Goal: Book appointment/travel/reservation

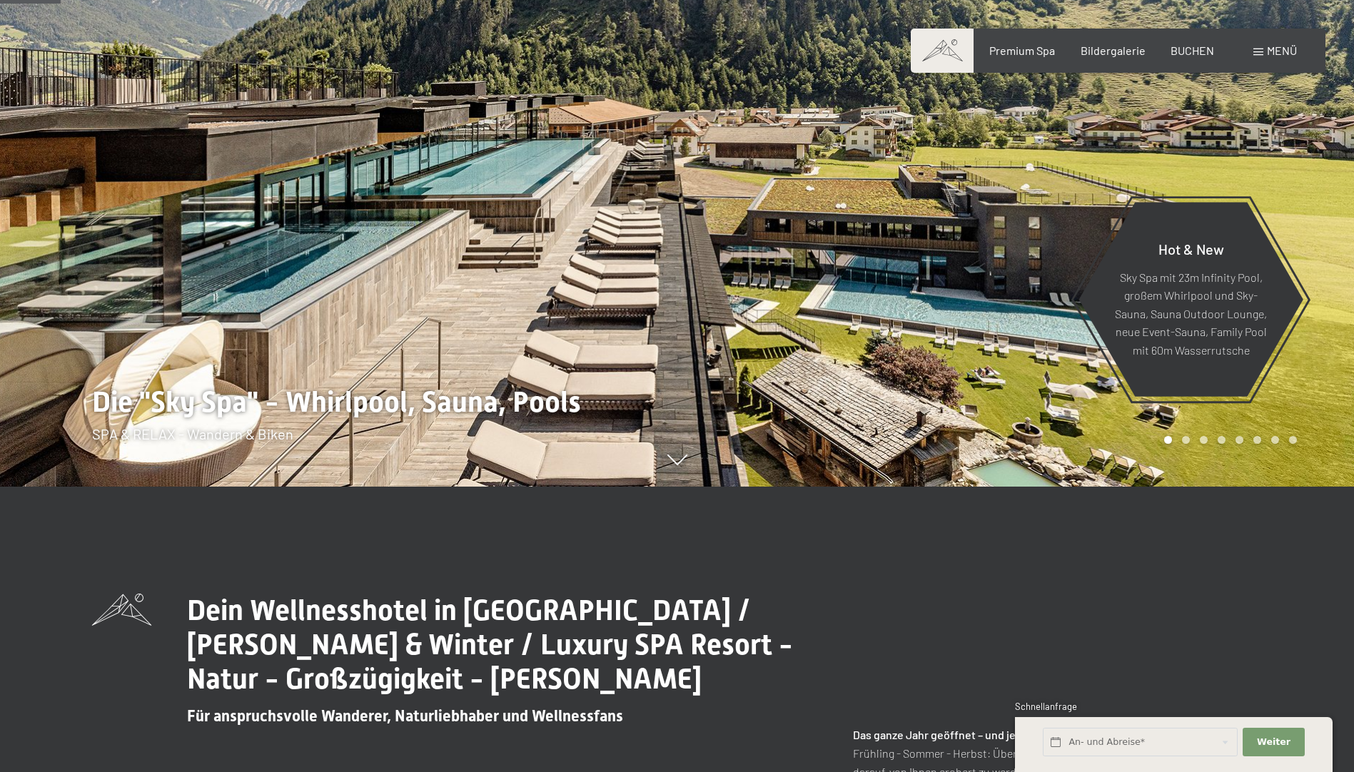
scroll to position [357, 0]
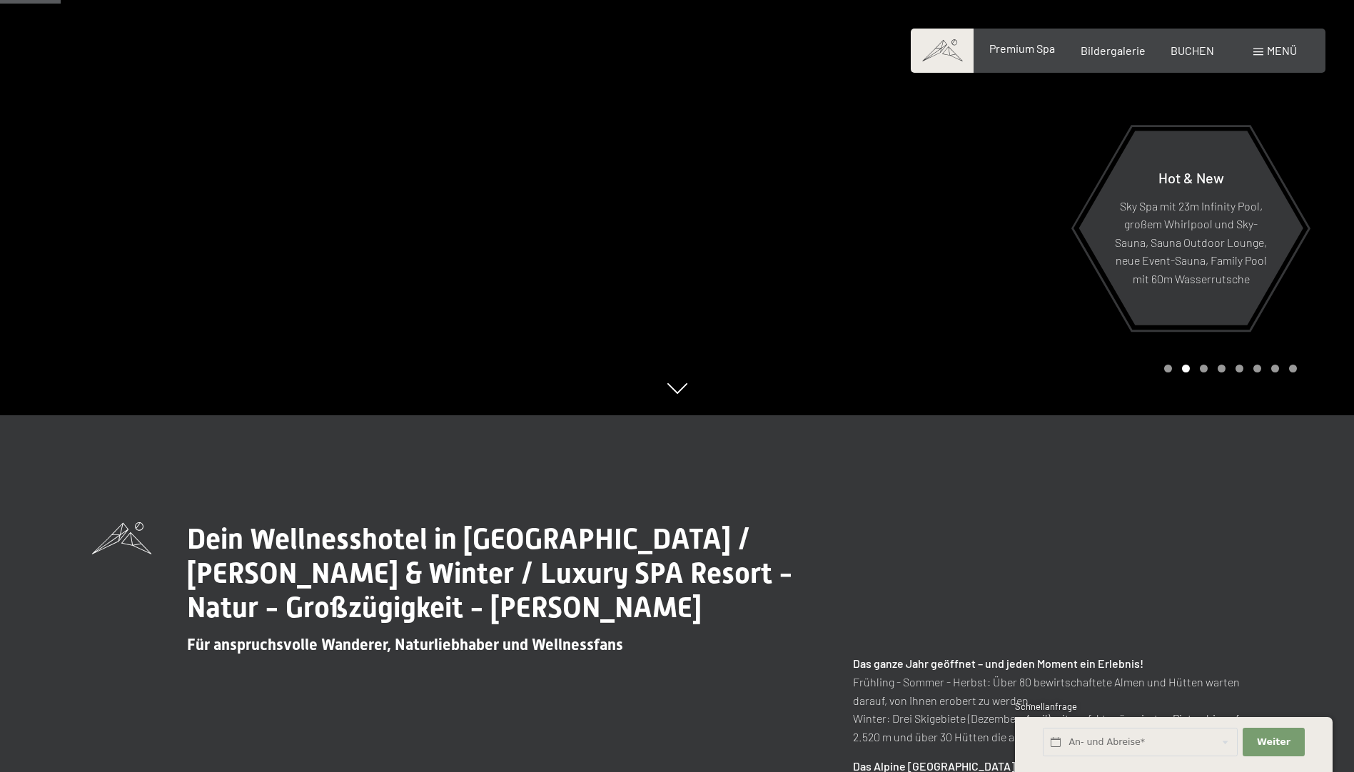
click at [1030, 53] on span "Premium Spa" at bounding box center [1022, 48] width 66 height 14
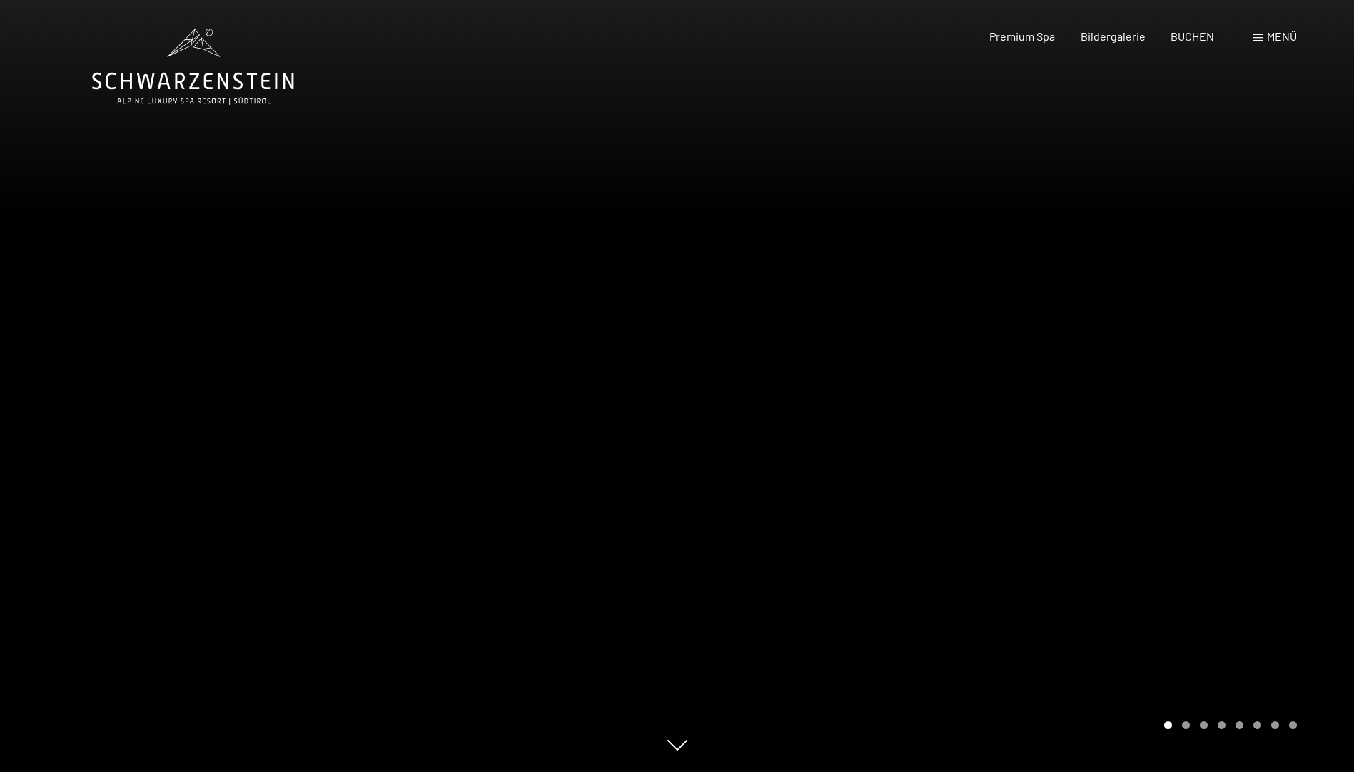
click at [1328, 334] on div at bounding box center [1015, 386] width 677 height 772
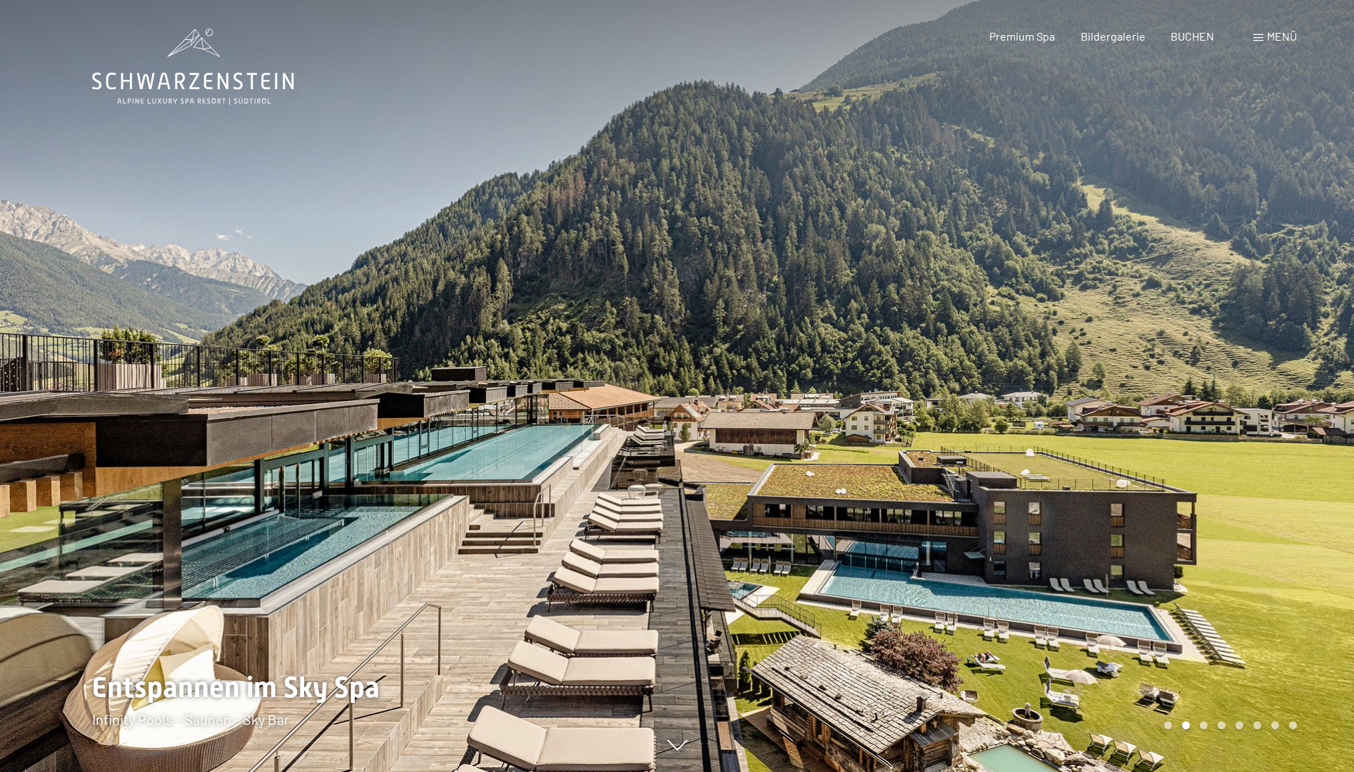
click at [1328, 334] on div at bounding box center [1015, 386] width 677 height 772
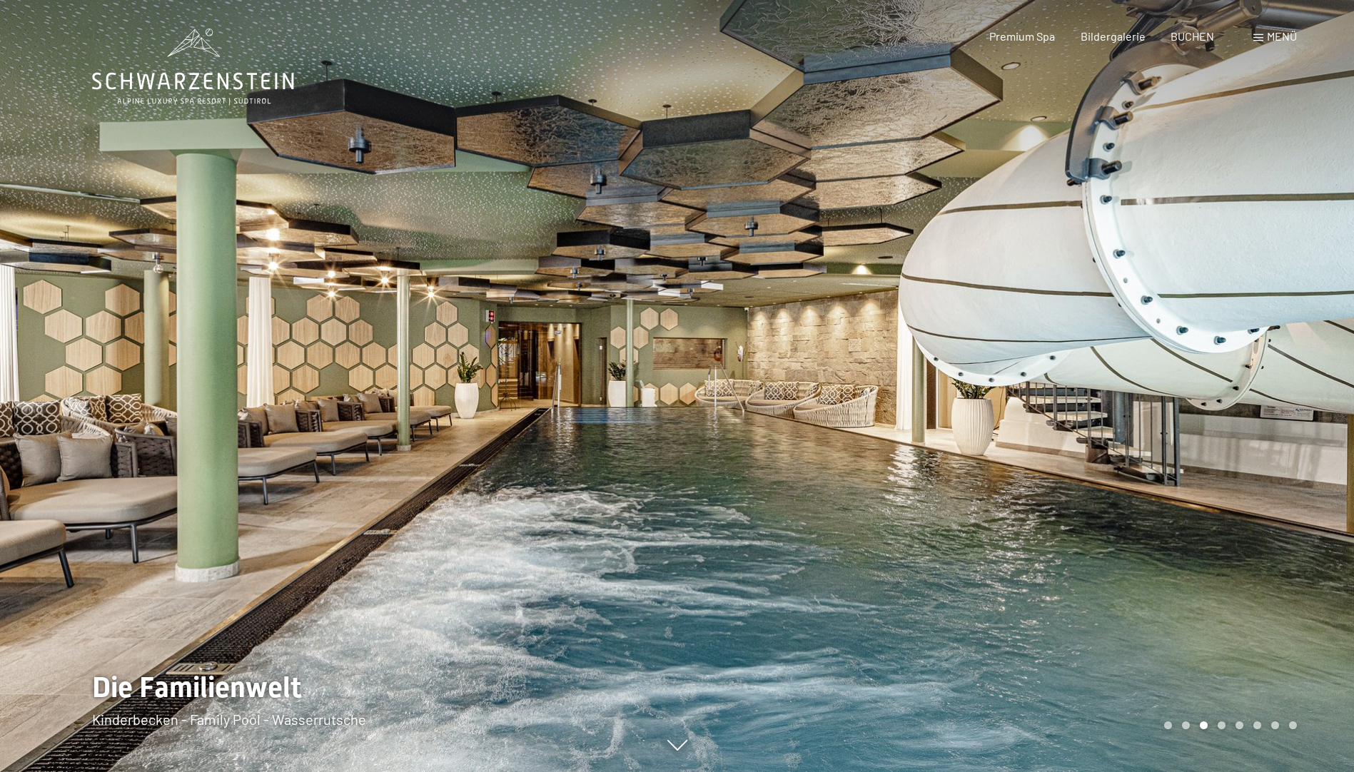
click at [1324, 331] on div at bounding box center [1015, 386] width 677 height 772
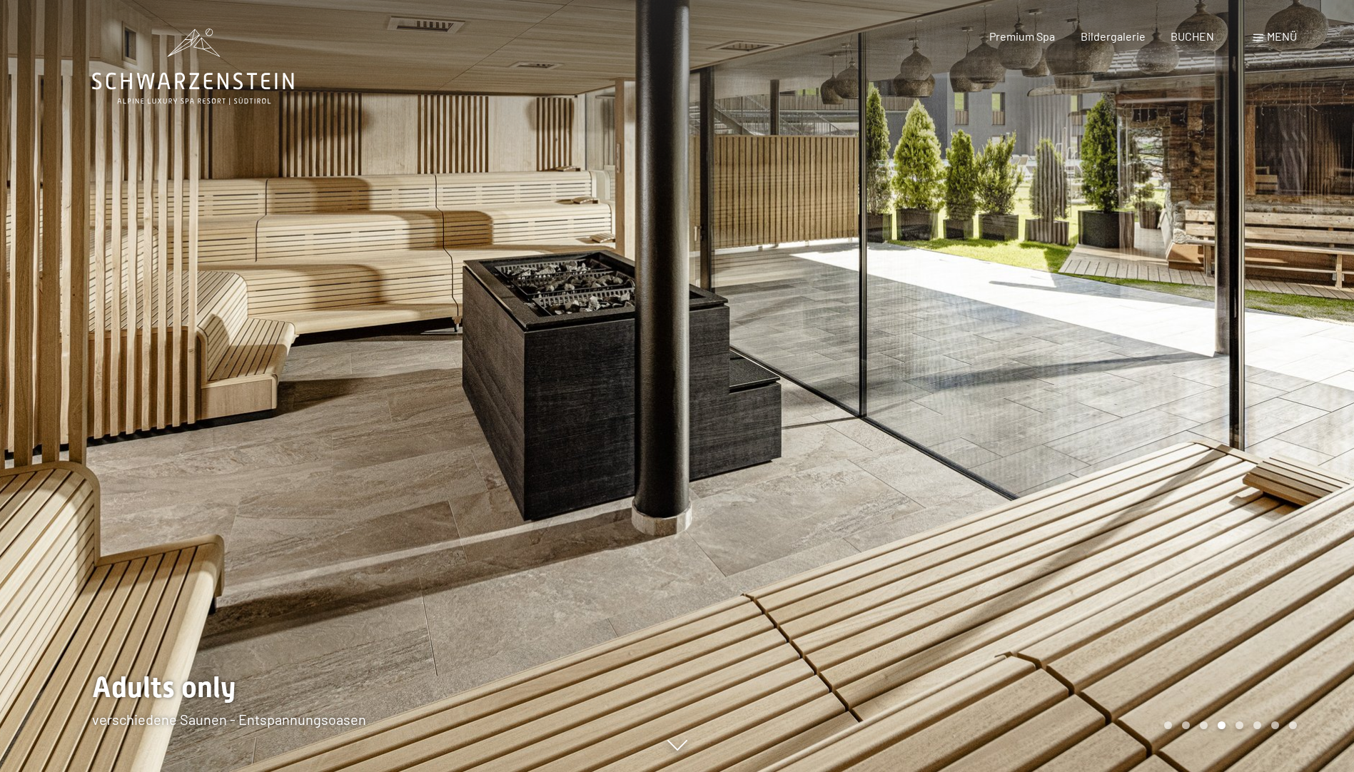
click at [1324, 331] on div at bounding box center [1015, 386] width 677 height 772
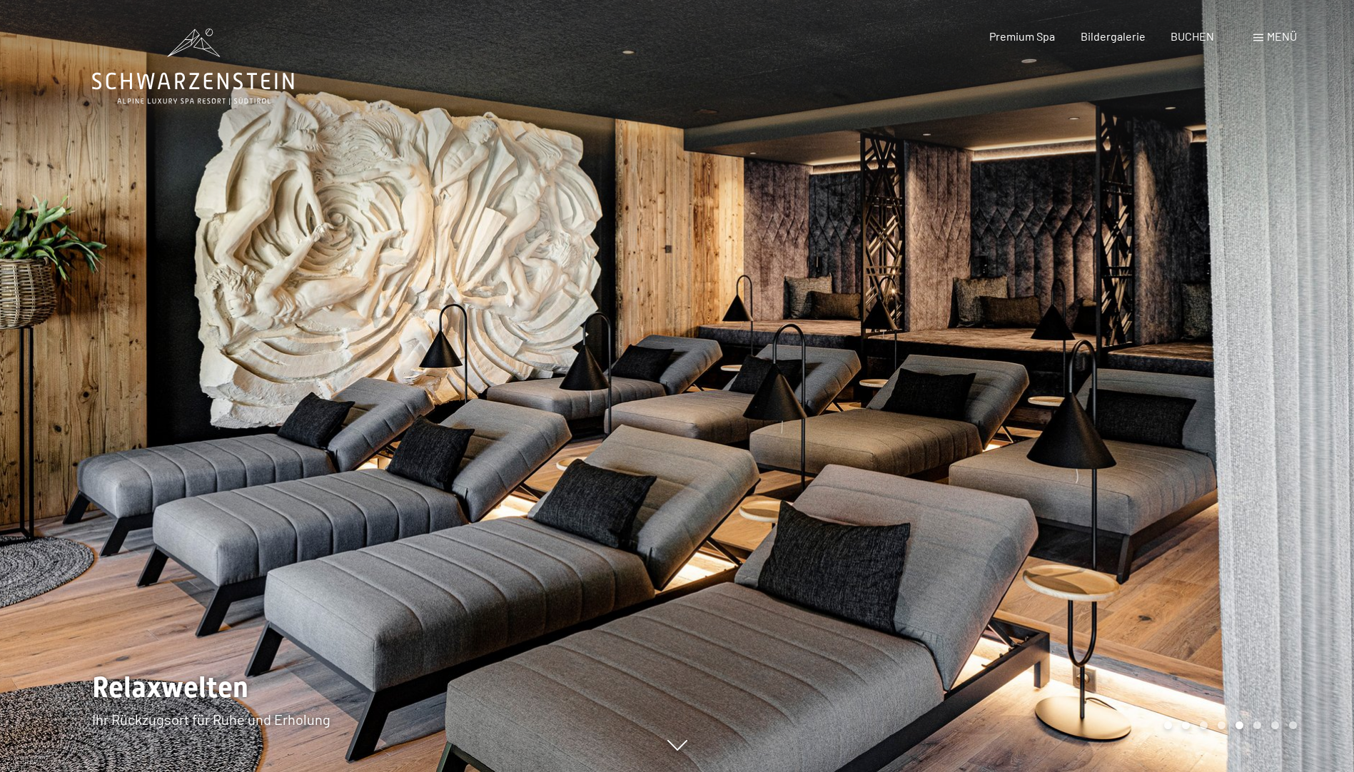
click at [1324, 331] on div at bounding box center [1015, 386] width 677 height 772
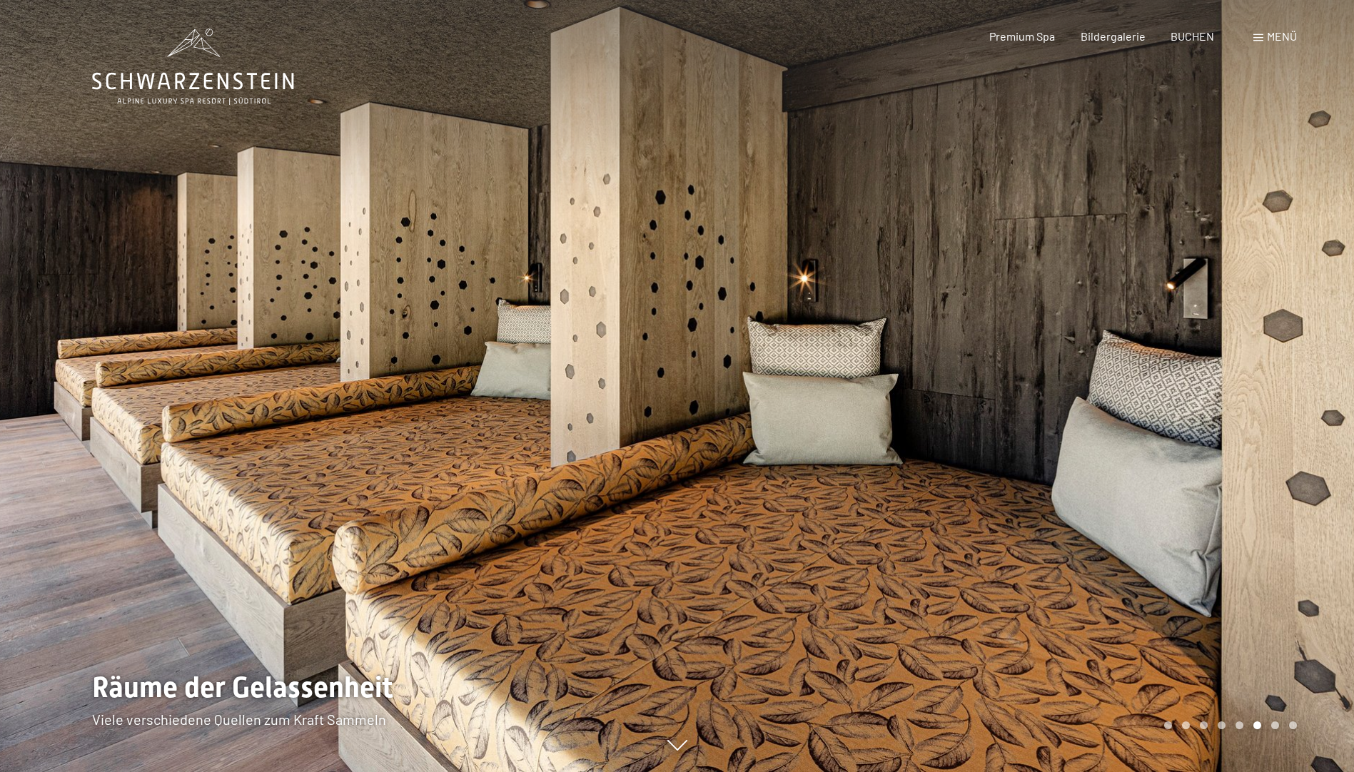
click at [1324, 331] on div at bounding box center [1015, 386] width 677 height 772
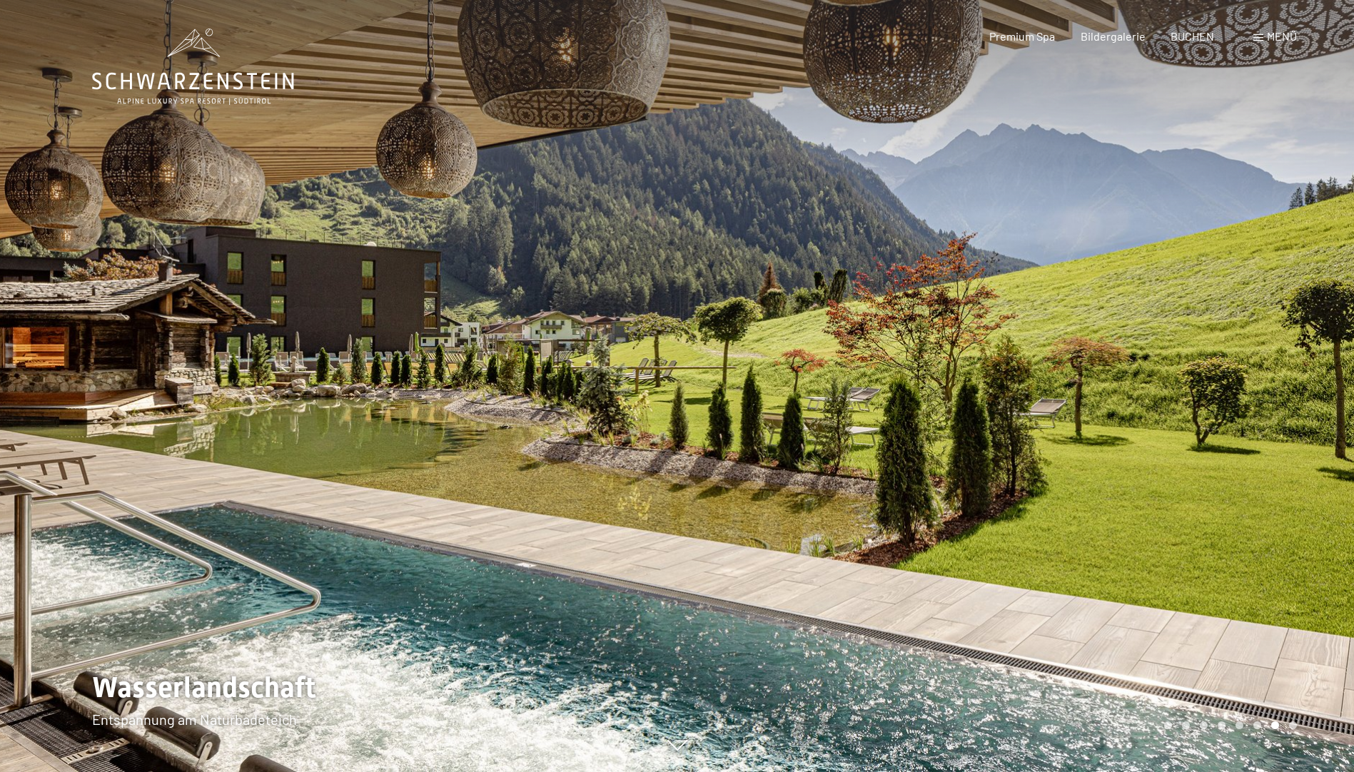
click at [1324, 331] on div at bounding box center [1015, 386] width 677 height 772
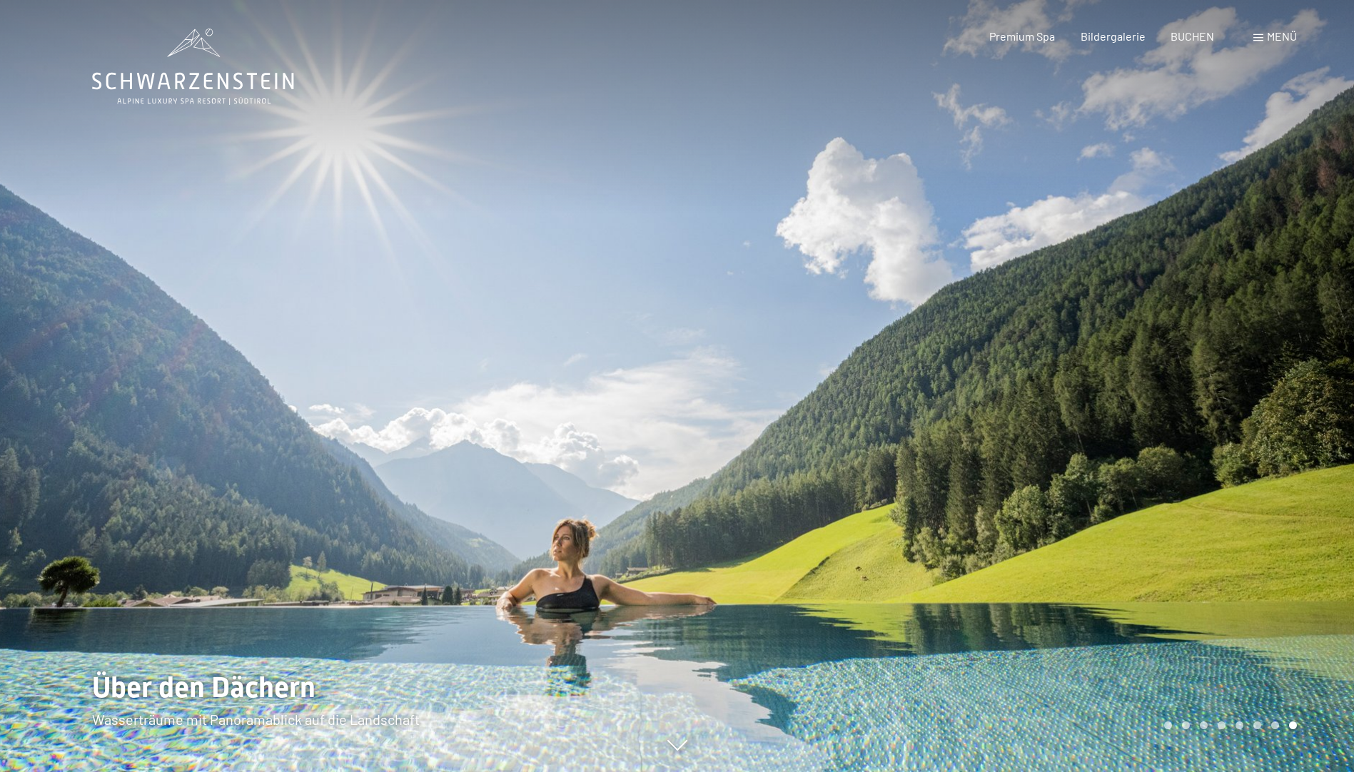
click at [1324, 331] on div at bounding box center [1015, 386] width 677 height 772
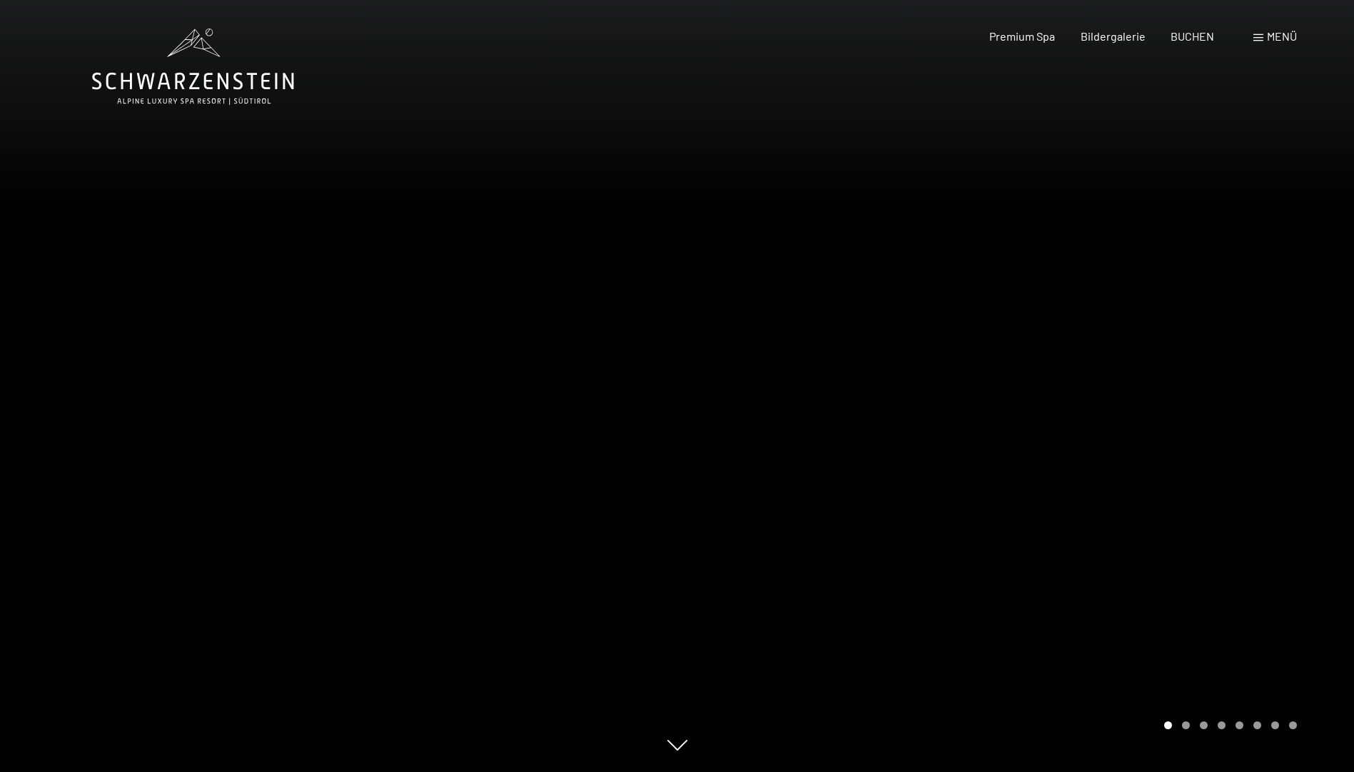
click at [1324, 331] on div at bounding box center [1015, 386] width 677 height 772
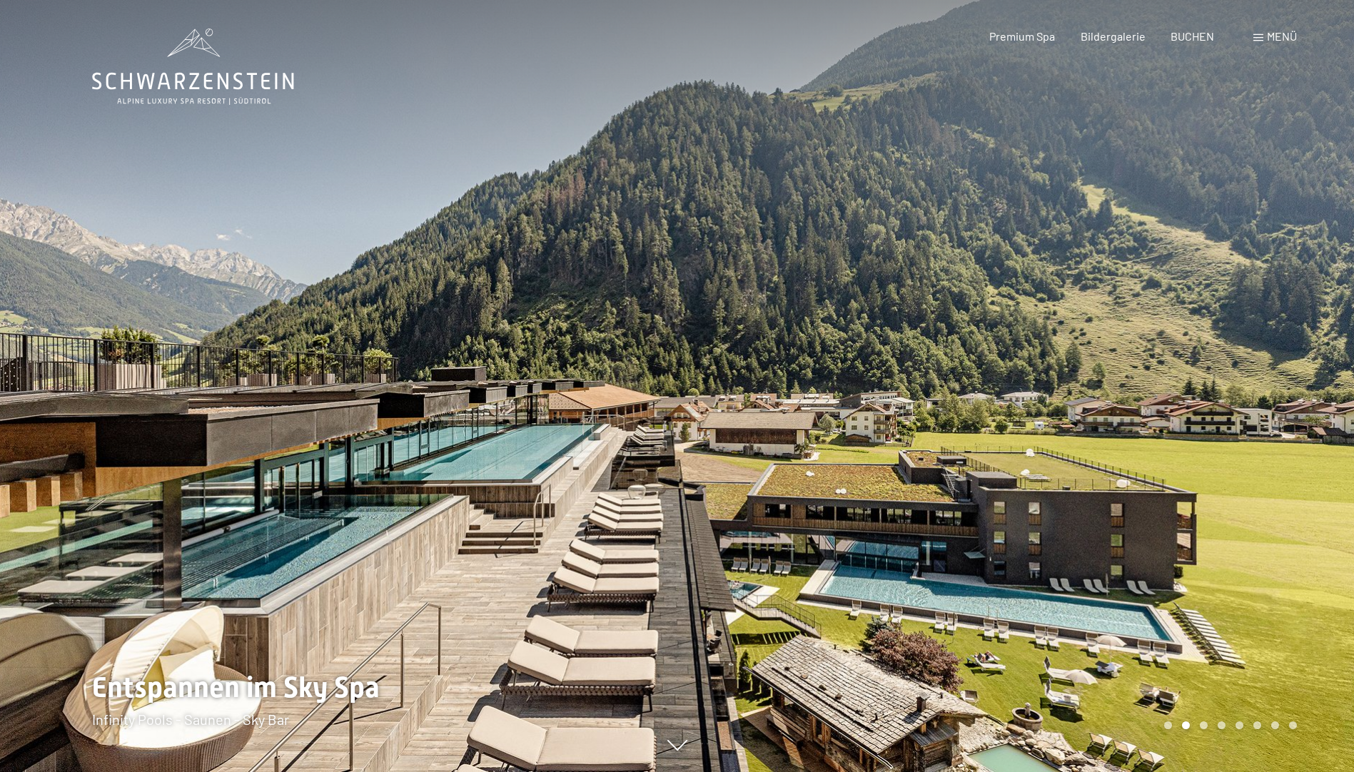
click at [1324, 331] on div at bounding box center [1015, 386] width 677 height 772
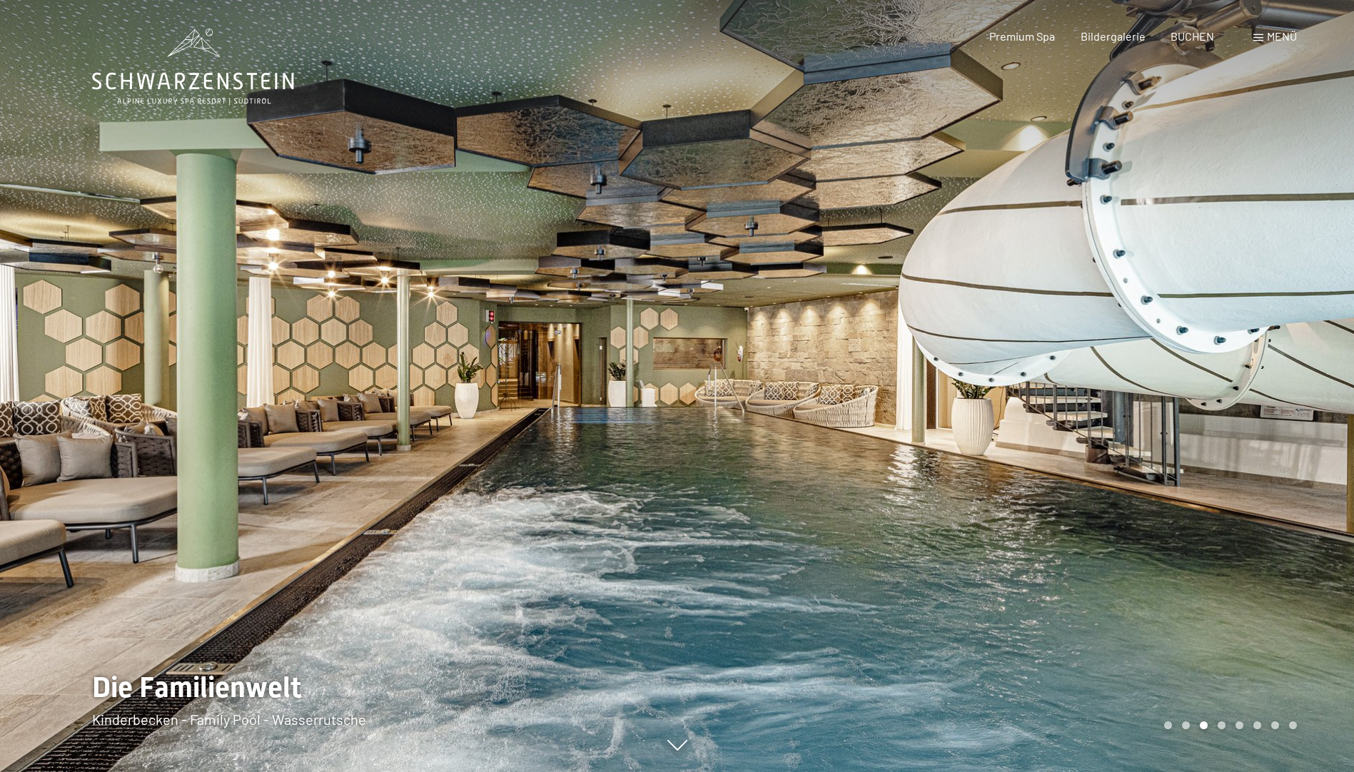
click at [1259, 39] on span at bounding box center [1259, 37] width 10 height 7
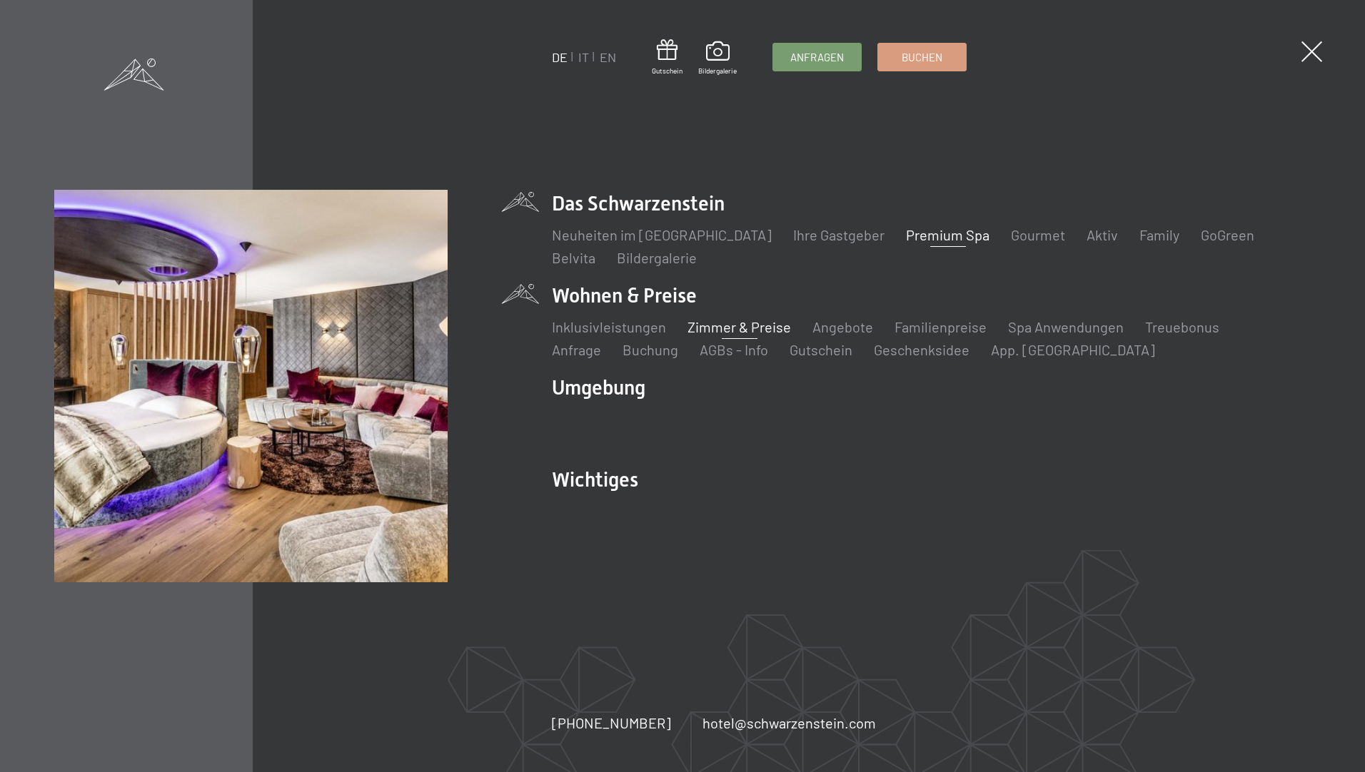
click at [730, 328] on link "Zimmer & Preise" at bounding box center [739, 326] width 104 height 17
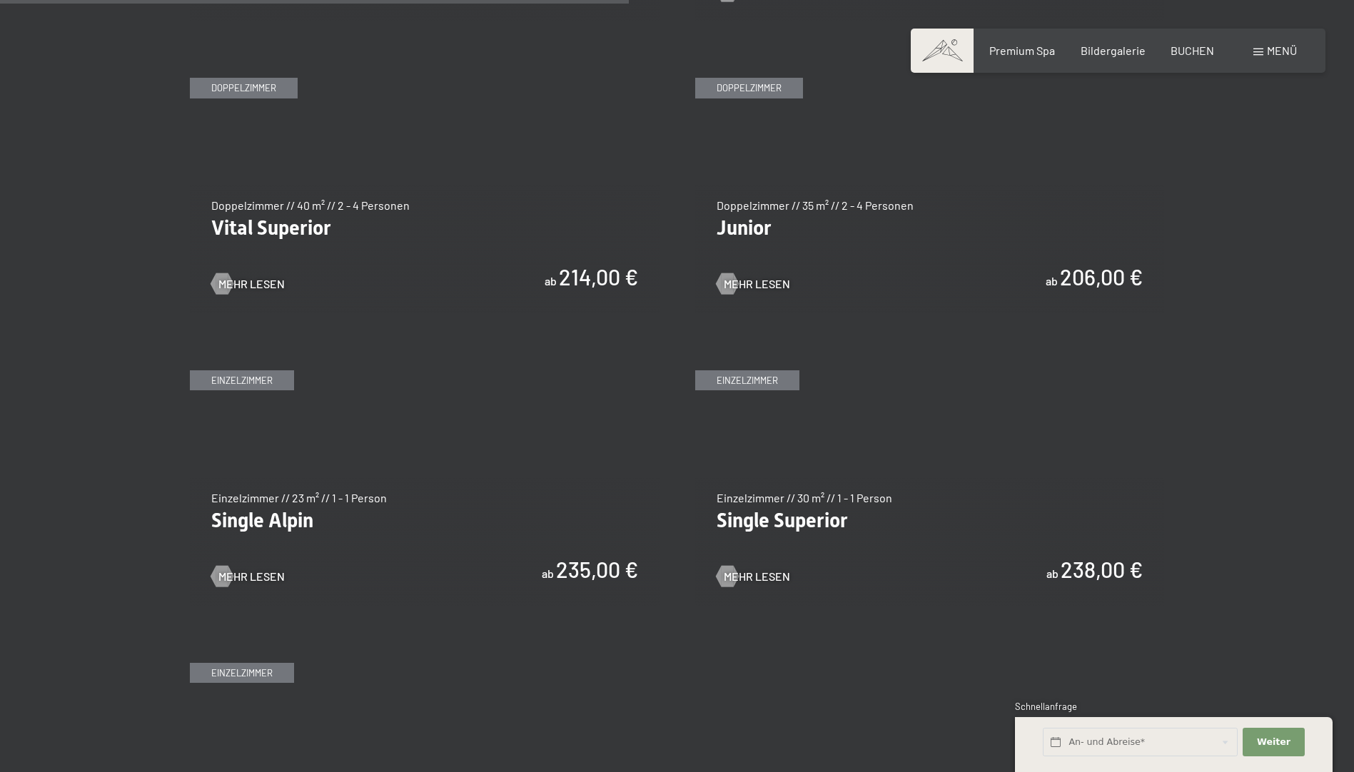
scroll to position [1999, 0]
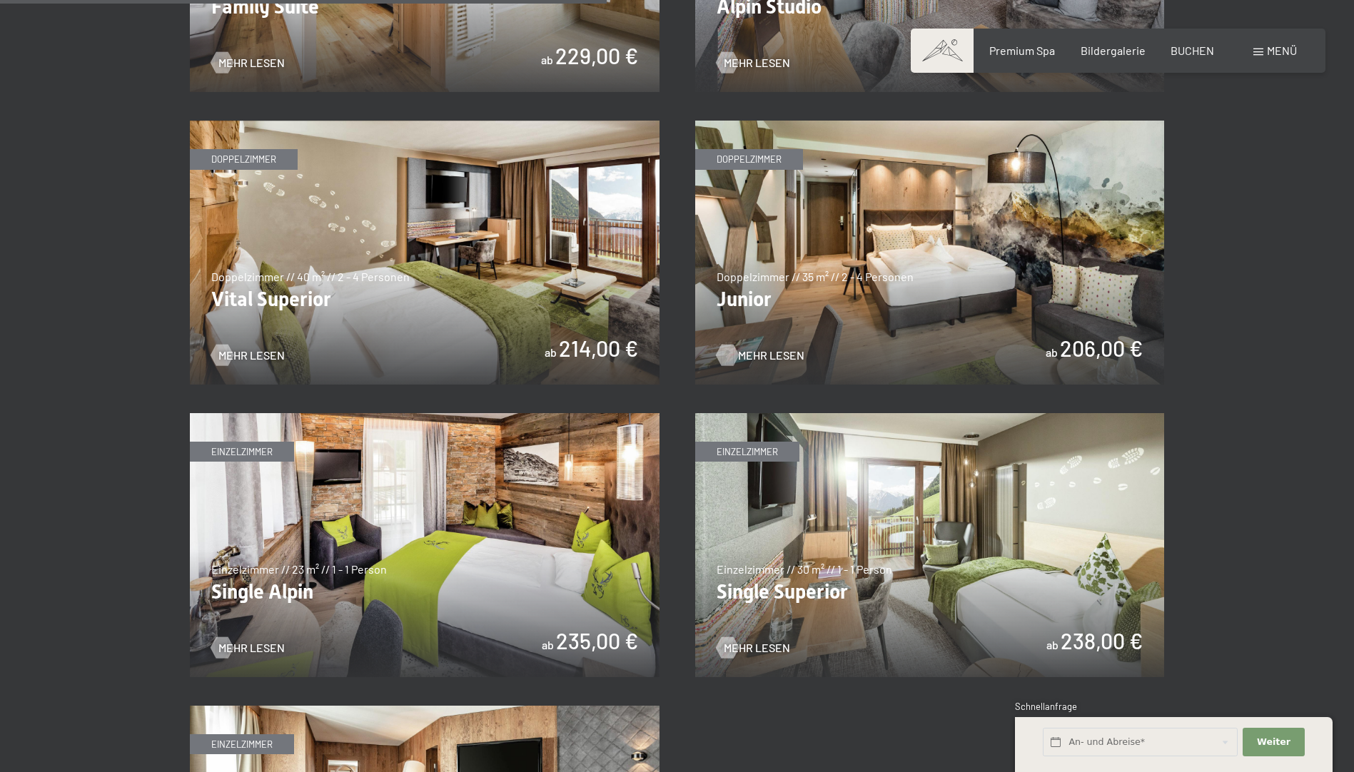
click at [759, 353] on span "Mehr Lesen" at bounding box center [771, 356] width 66 height 16
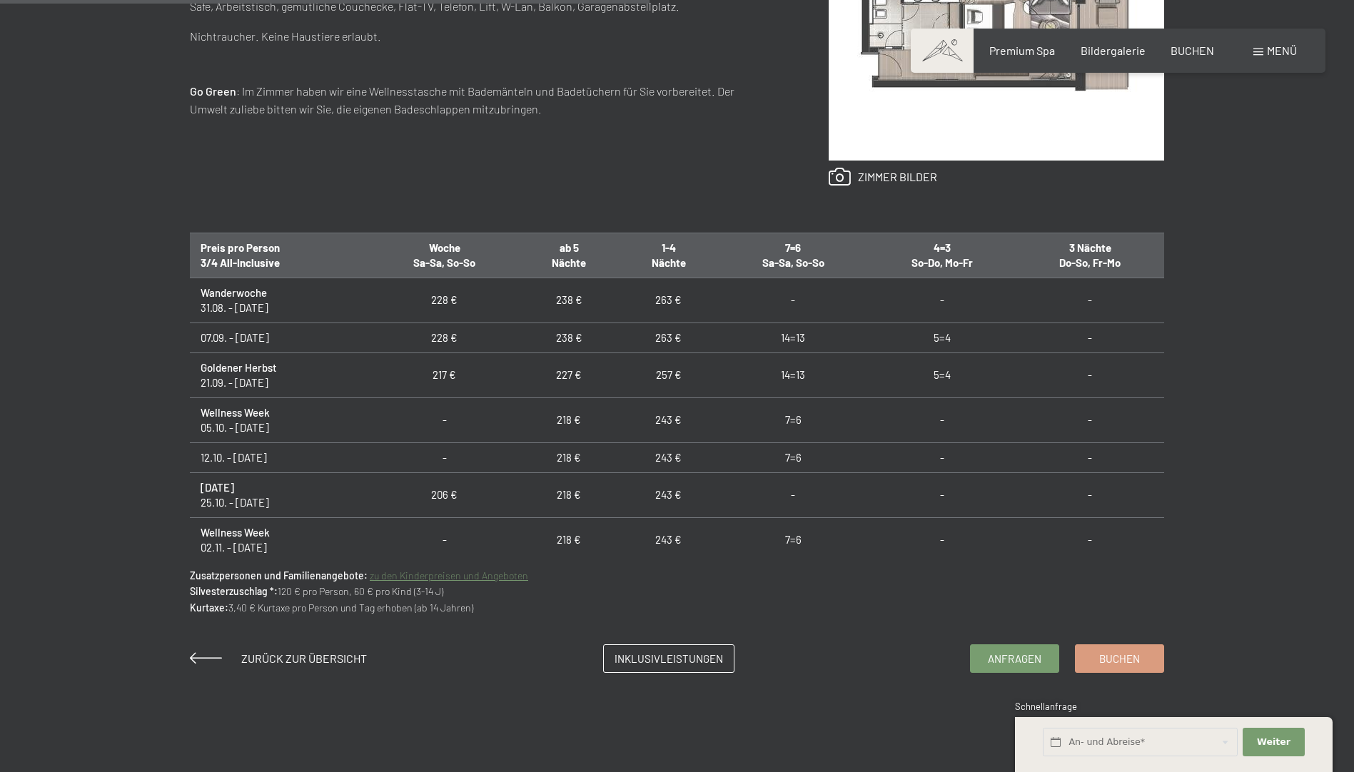
scroll to position [1071, 0]
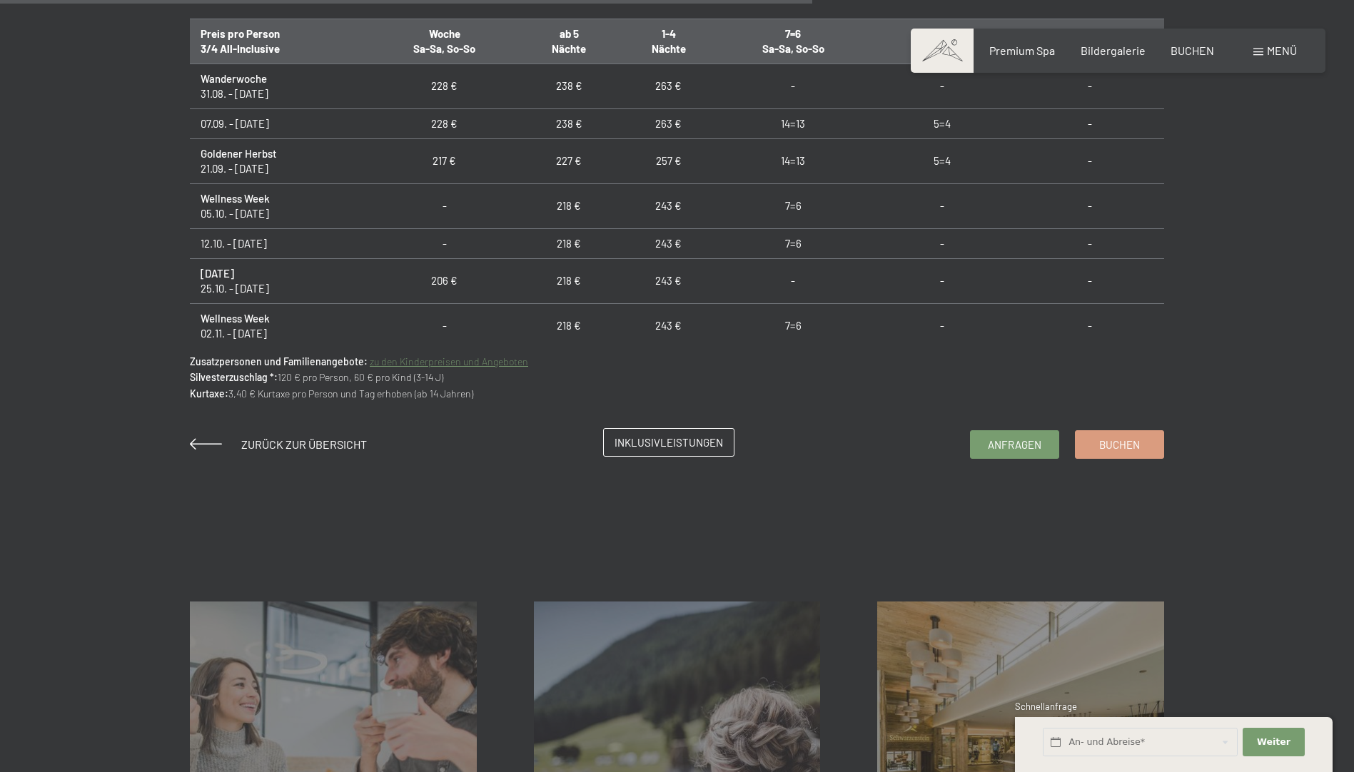
click at [719, 450] on span "Inklusivleistungen" at bounding box center [669, 442] width 109 height 15
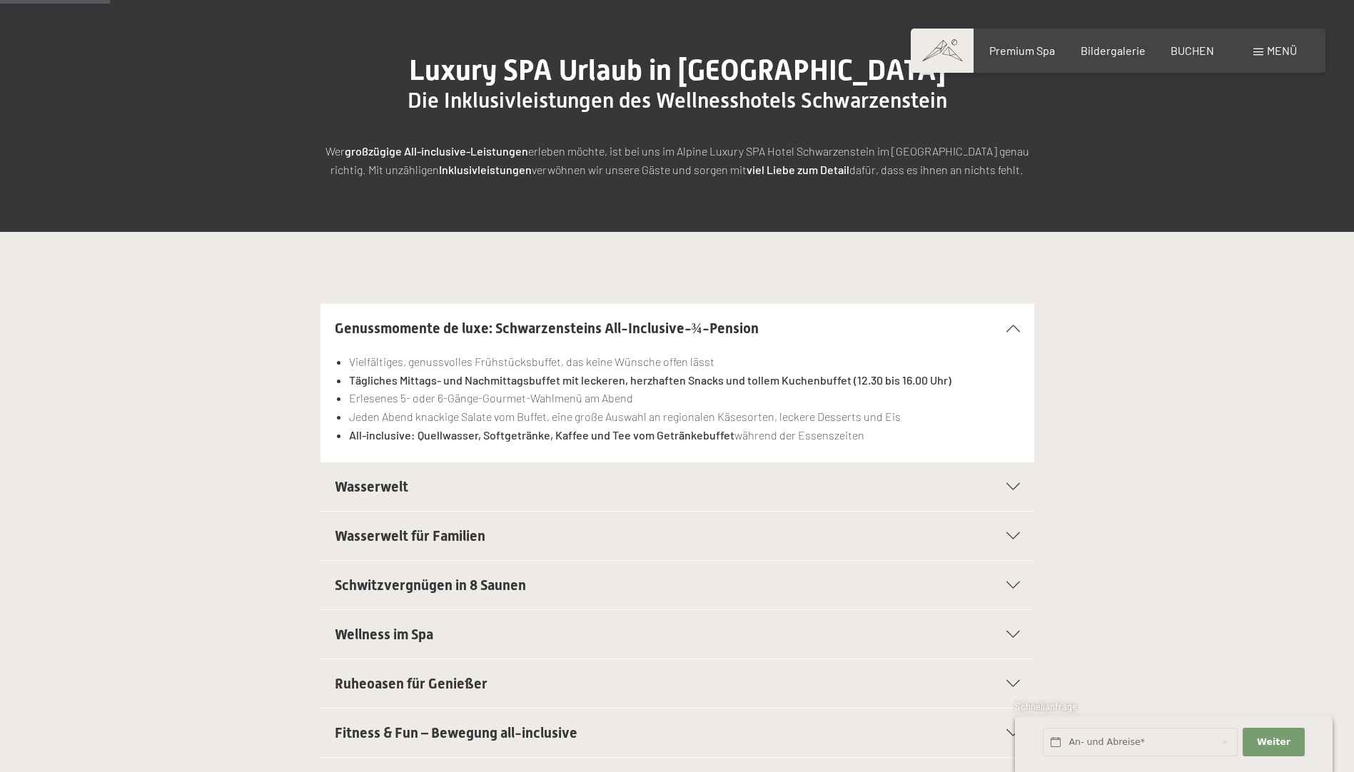
scroll to position [286, 0]
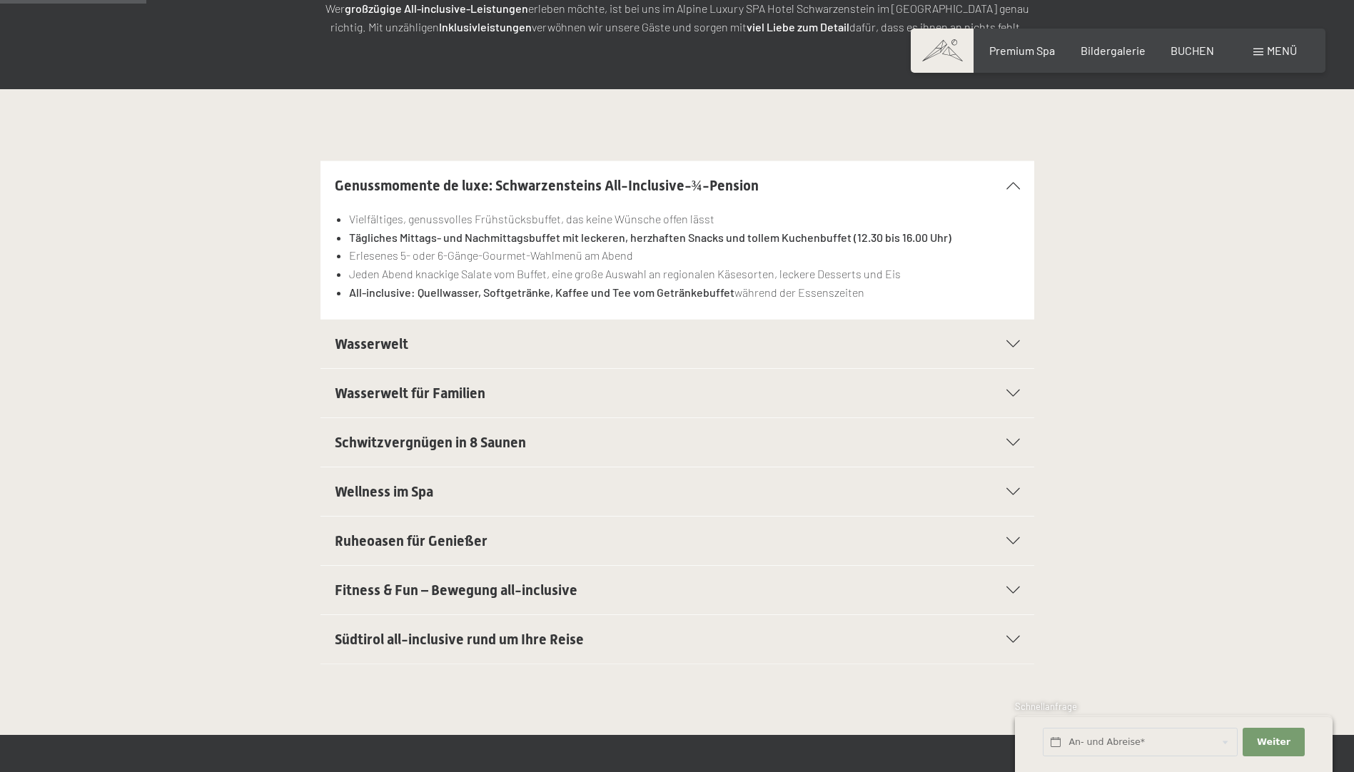
click at [1019, 494] on icon at bounding box center [1014, 491] width 14 height 7
